Goal: Task Accomplishment & Management: Complete application form

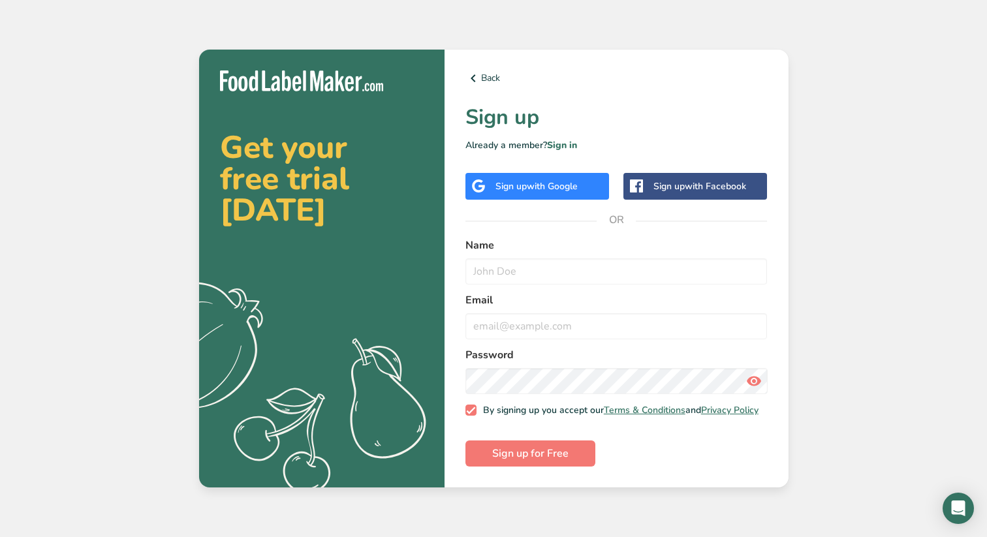
click at [555, 181] on span "with Google" at bounding box center [552, 186] width 51 height 12
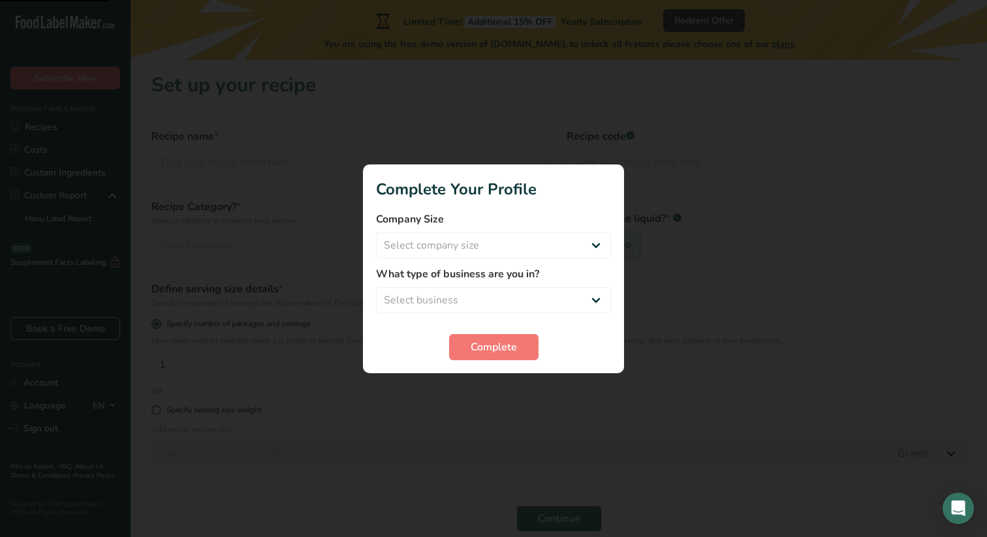
click at [555, 227] on div "Company Size Select company size Fewer than 10 Employees 10 to 50 Employees 51 …" at bounding box center [493, 234] width 235 height 47
click at [552, 237] on select "Select company size Fewer than 10 Employees 10 to 50 Employees 51 to 500 Employ…" at bounding box center [493, 245] width 235 height 26
click at [540, 240] on select "Select company size Fewer than 10 Employees 10 to 50 Employees 51 to 500 Employ…" at bounding box center [493, 245] width 235 height 26
click at [506, 295] on select "Select business Packaged Food Manufacturer Restaurant & Cafe Bakery Meal Plans …" at bounding box center [493, 300] width 235 height 26
select select "8"
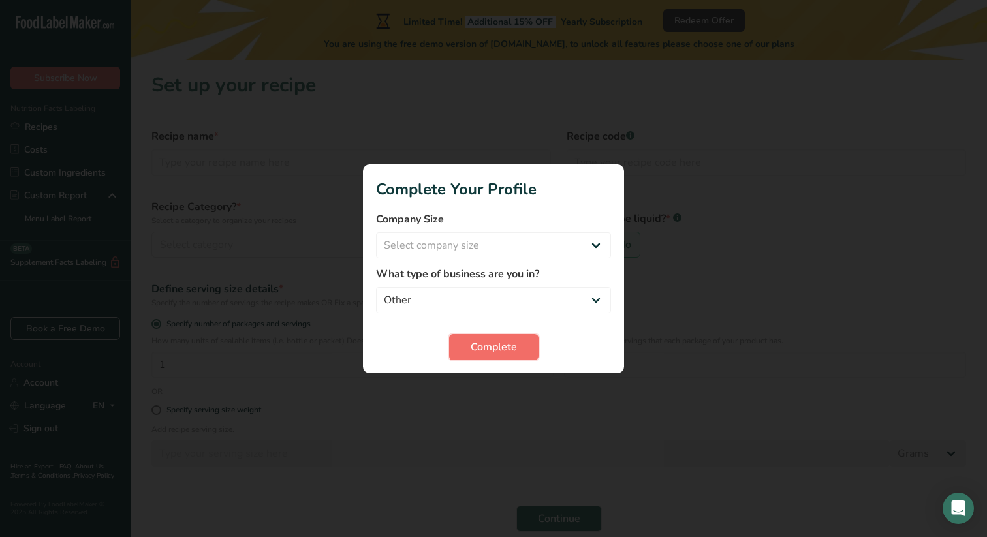
click at [484, 352] on span "Complete" at bounding box center [494, 347] width 46 height 16
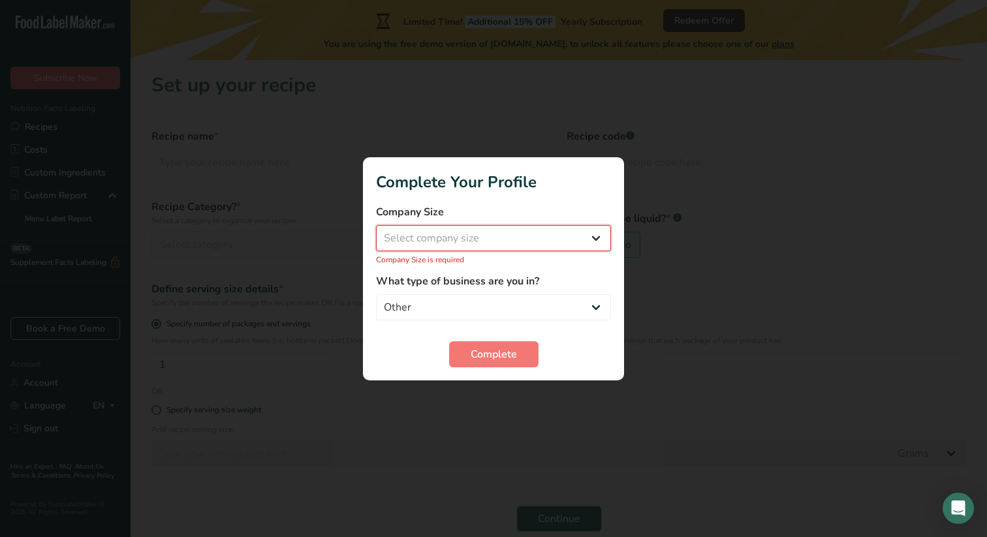
click at [539, 249] on select "Select company size Fewer than 10 Employees 10 to 50 Employees 51 to 500 Employ…" at bounding box center [493, 238] width 235 height 26
select select "3"
click at [493, 349] on span "Complete" at bounding box center [494, 355] width 46 height 16
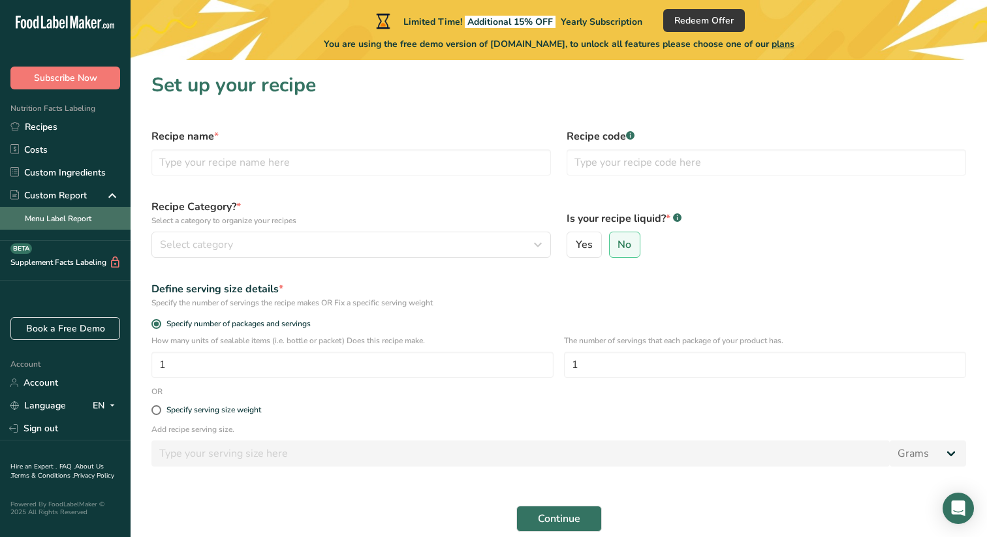
scroll to position [57, 0]
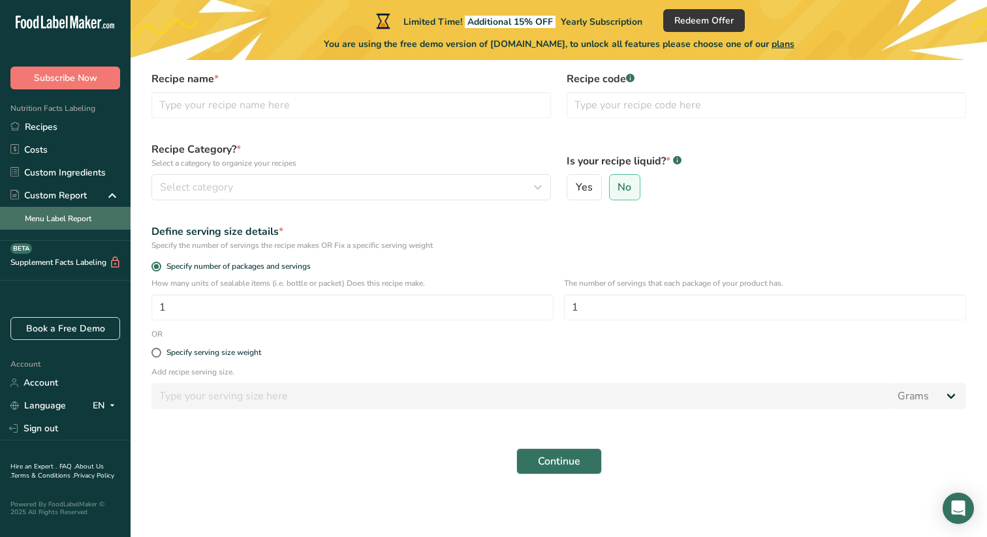
click at [78, 221] on link "Menu Label Report" at bounding box center [65, 218] width 131 height 23
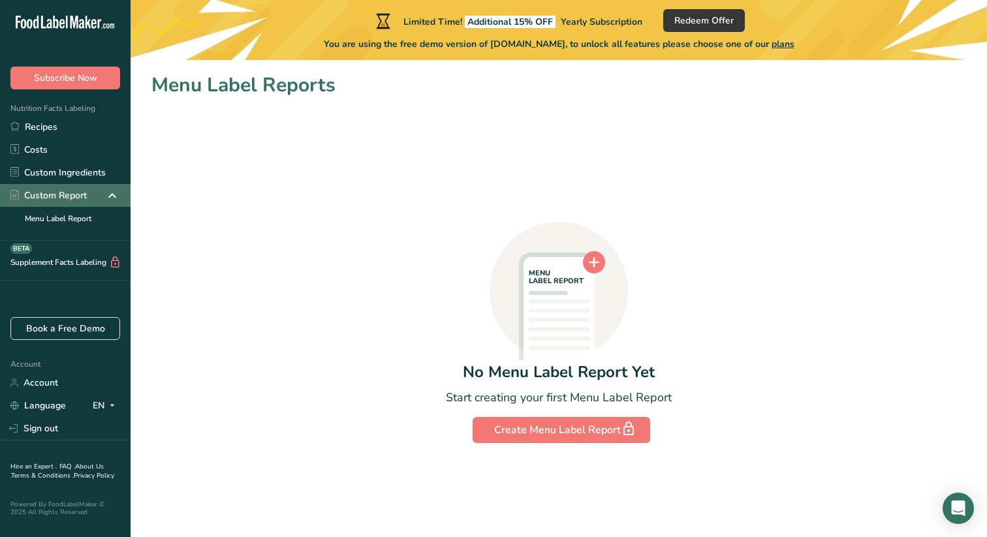
click at [78, 202] on div "Custom Report" at bounding box center [65, 195] width 131 height 23
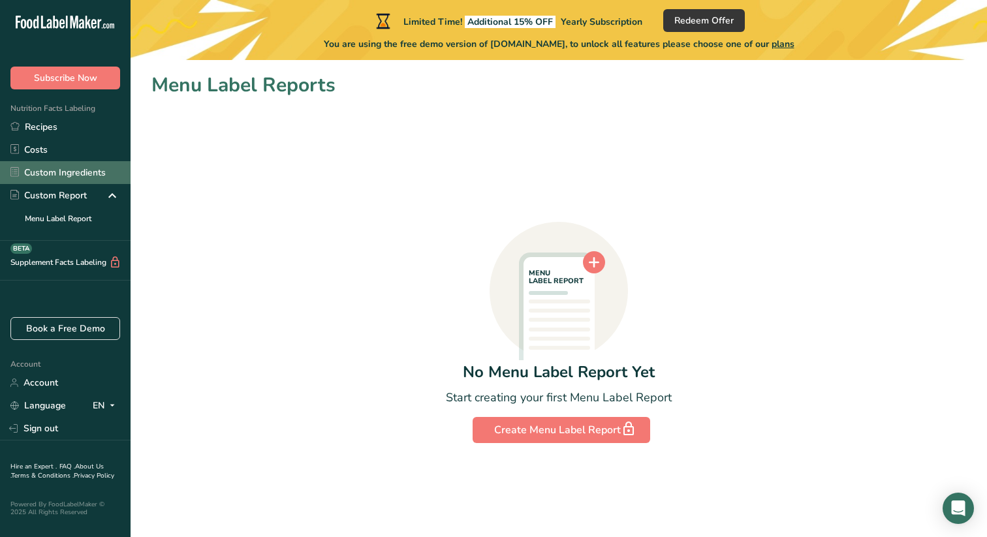
click at [80, 173] on link "Custom Ingredients" at bounding box center [65, 172] width 131 height 23
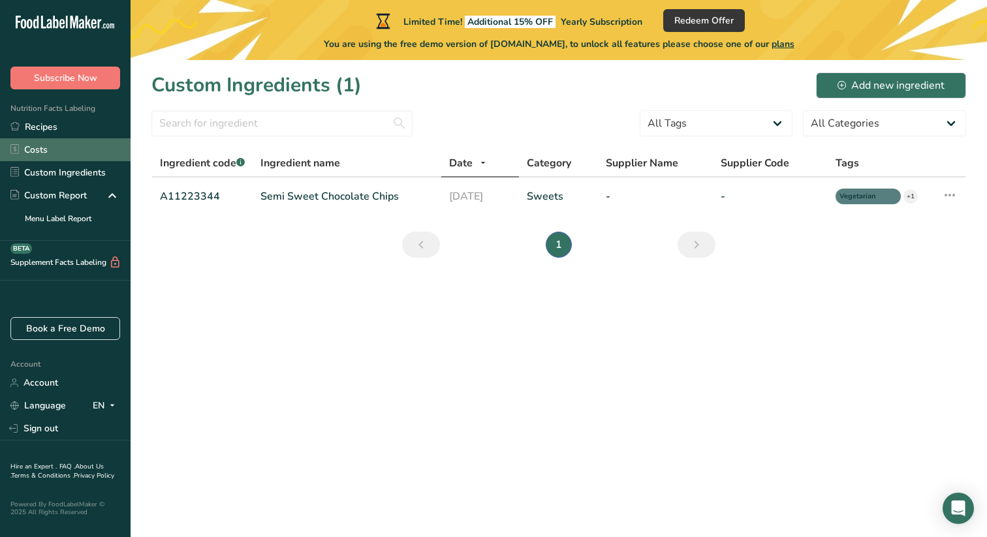
click at [82, 143] on link "Costs" at bounding box center [65, 149] width 131 height 23
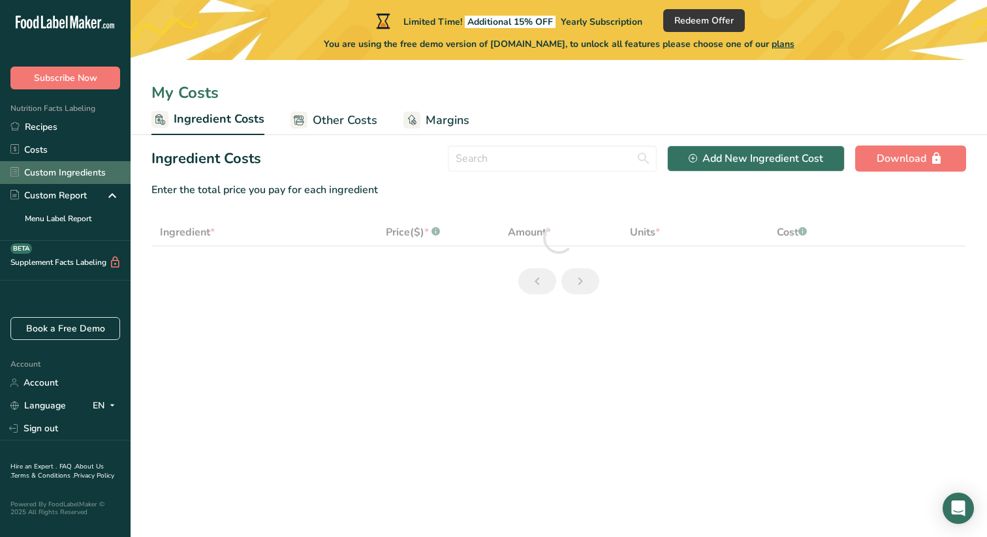
select select "1"
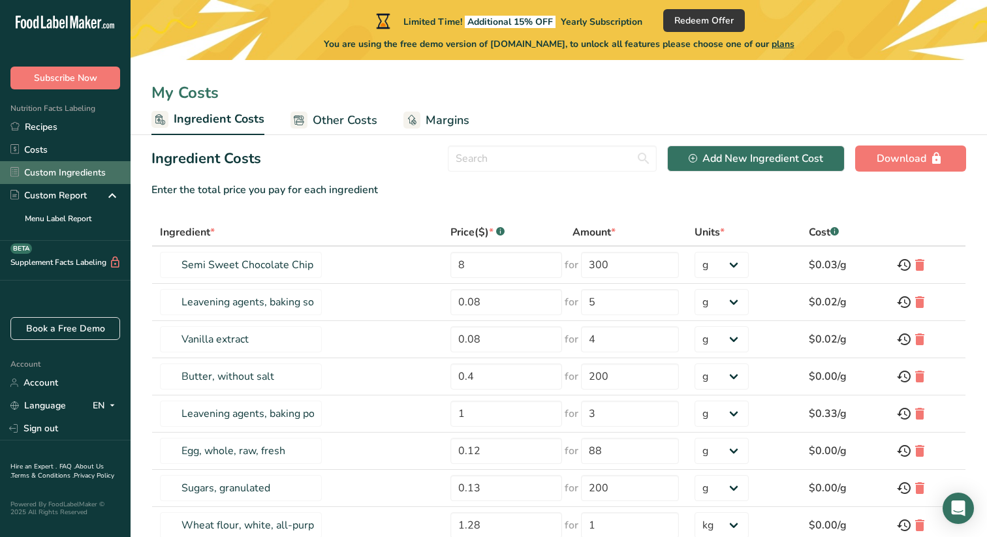
click at [63, 170] on link "Custom Ingredients" at bounding box center [65, 172] width 131 height 23
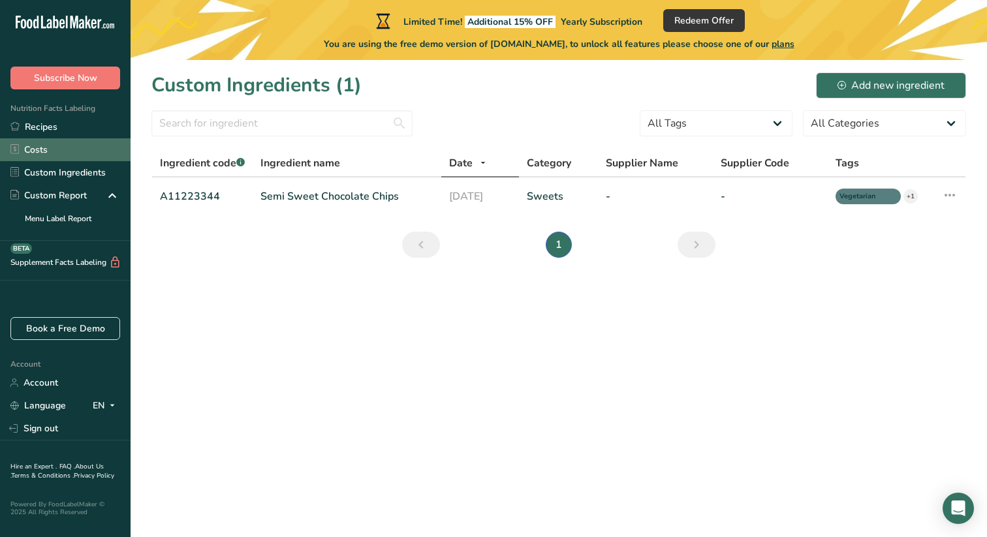
click at [70, 138] on link "Costs" at bounding box center [65, 149] width 131 height 23
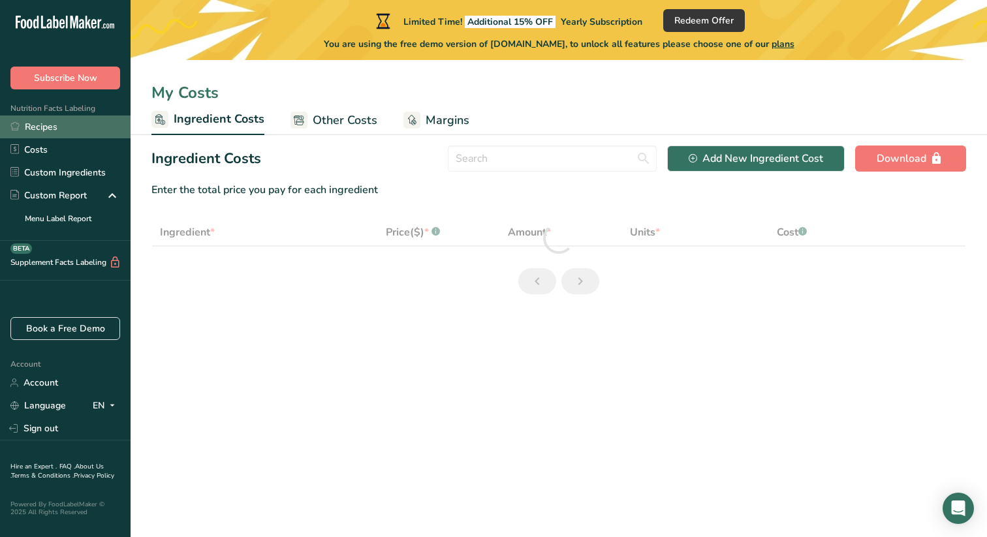
select select "1"
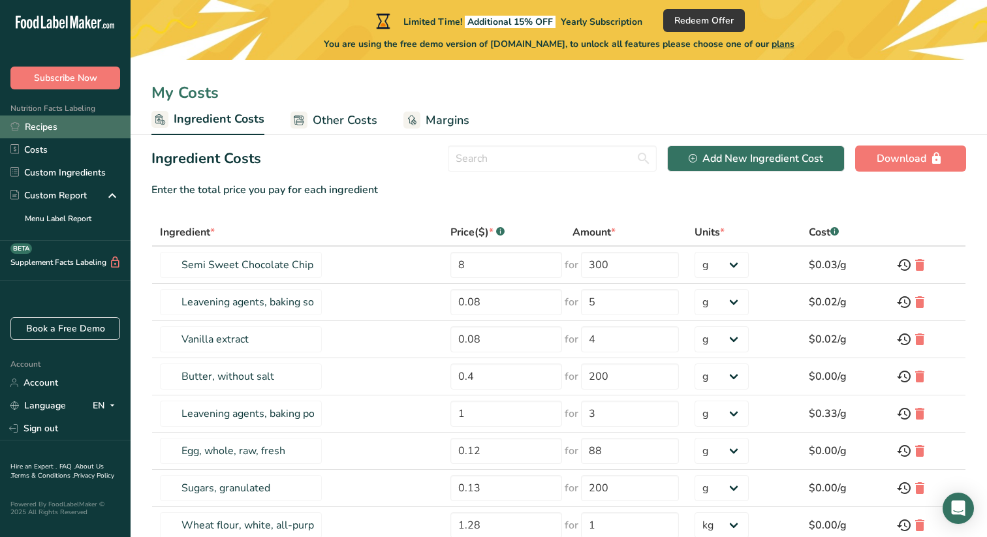
click at [70, 122] on link "Recipes" at bounding box center [65, 127] width 131 height 23
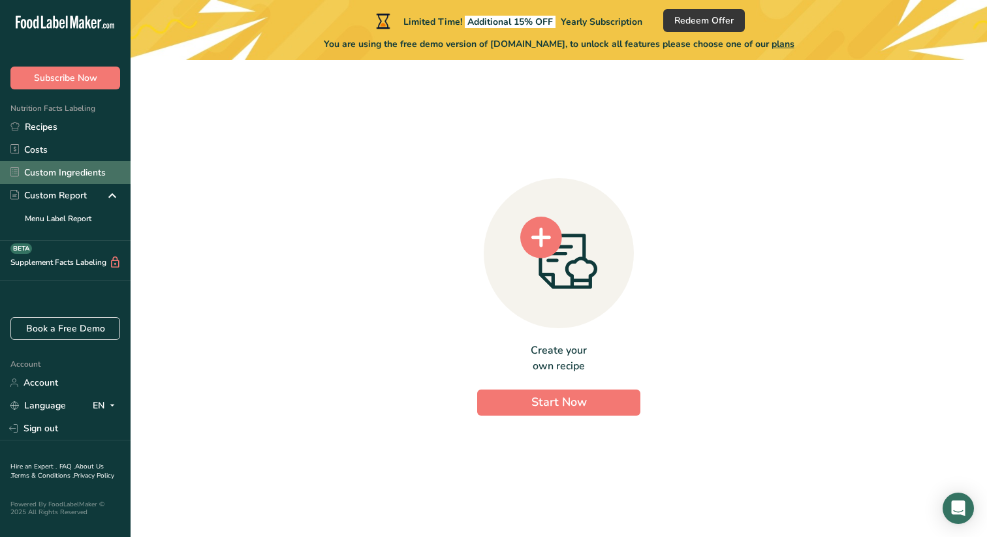
click at [39, 174] on link "Custom Ingredients" at bounding box center [65, 172] width 131 height 23
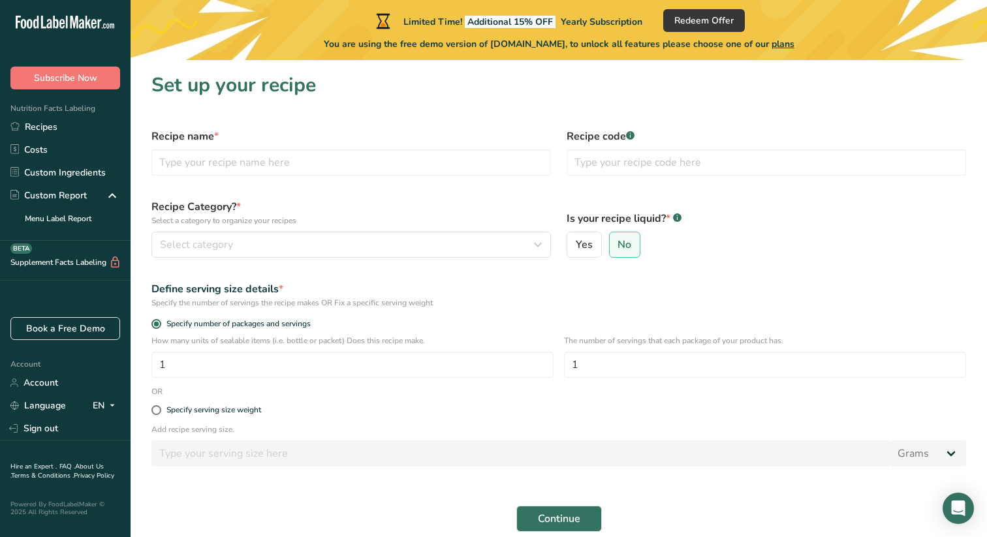
scroll to position [57, 0]
